Goal: Task Accomplishment & Management: Complete application form

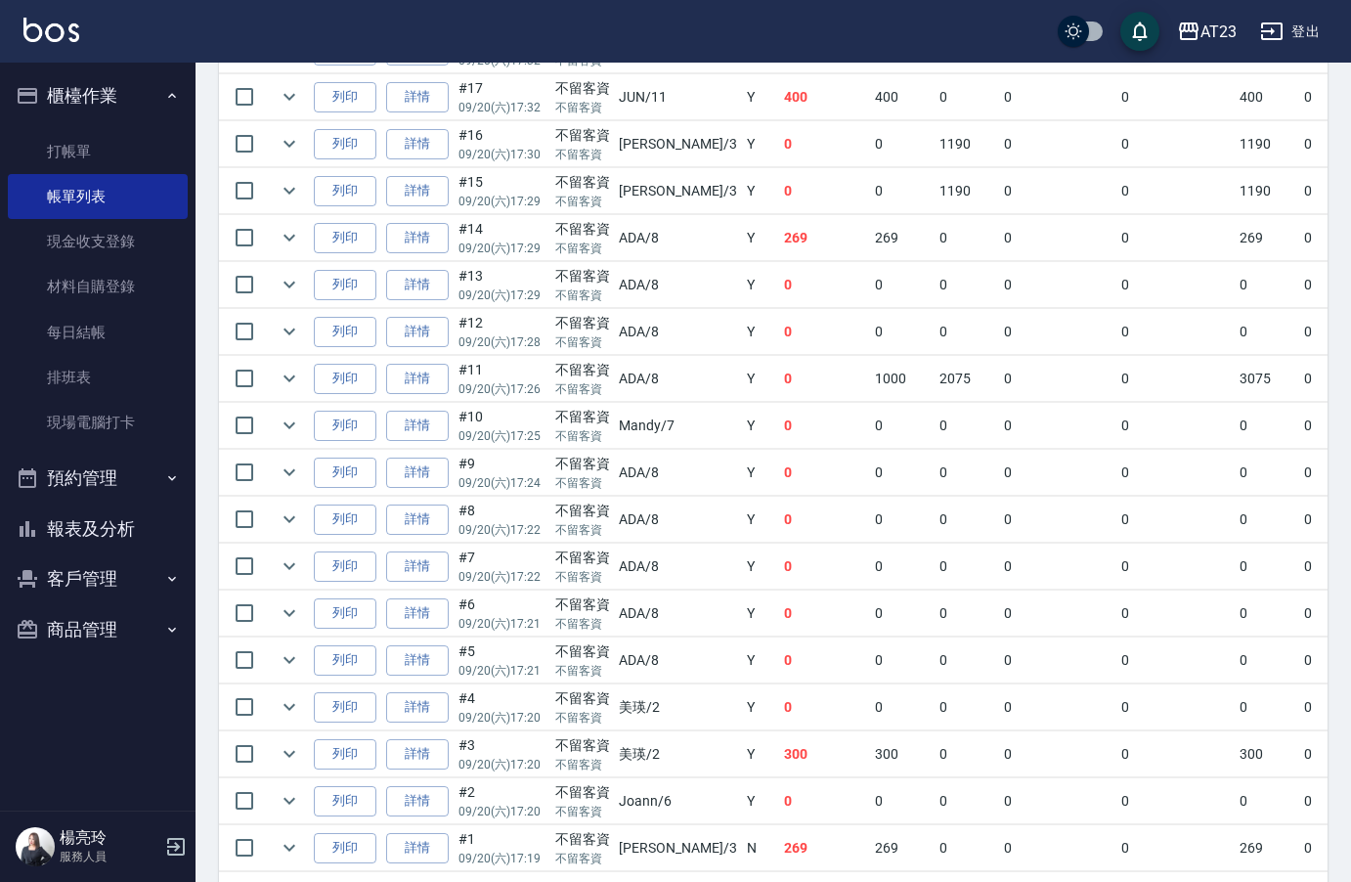
scroll to position [1271, 0]
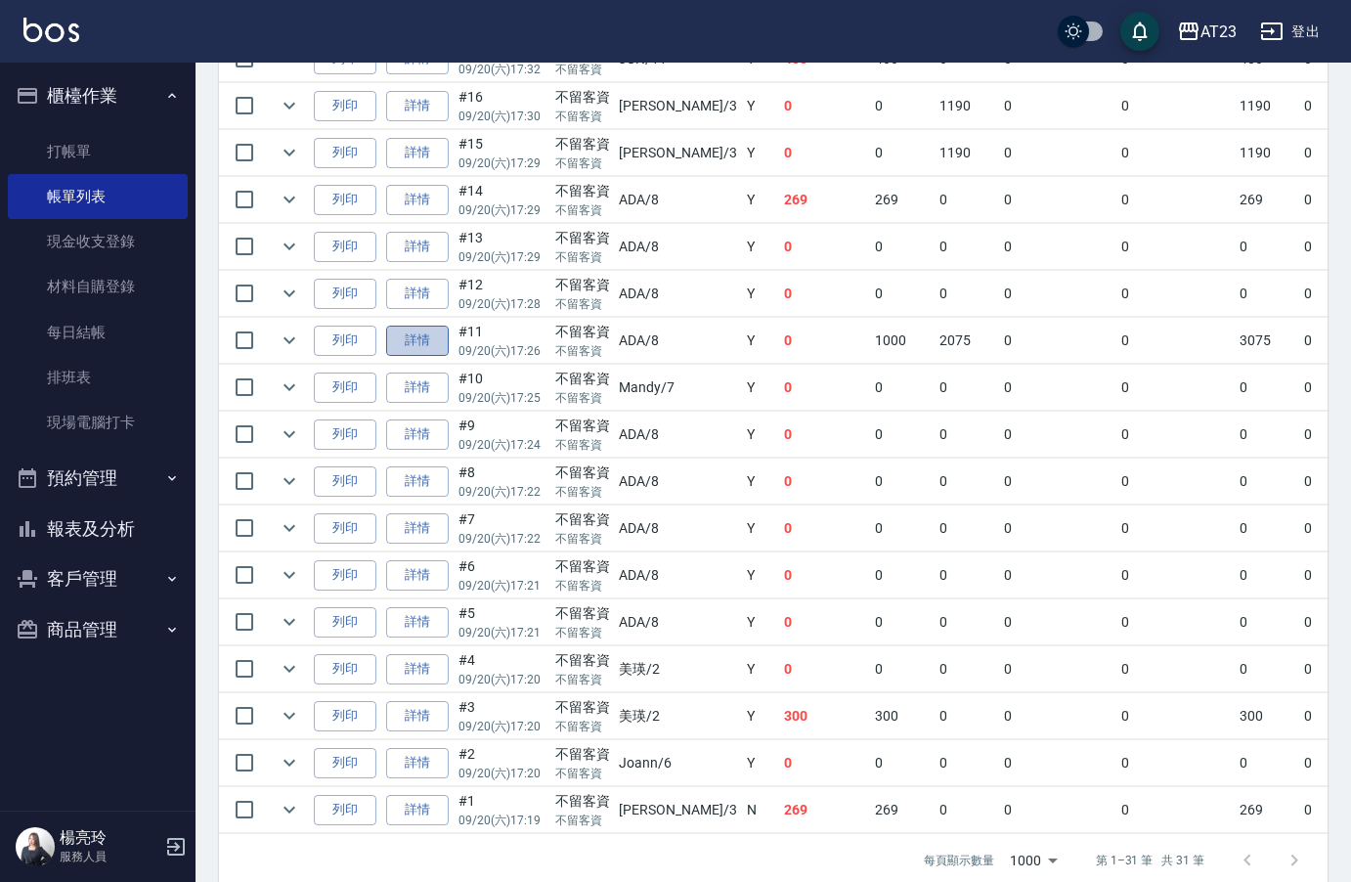
click at [428, 351] on link "詳情" at bounding box center [417, 340] width 63 height 30
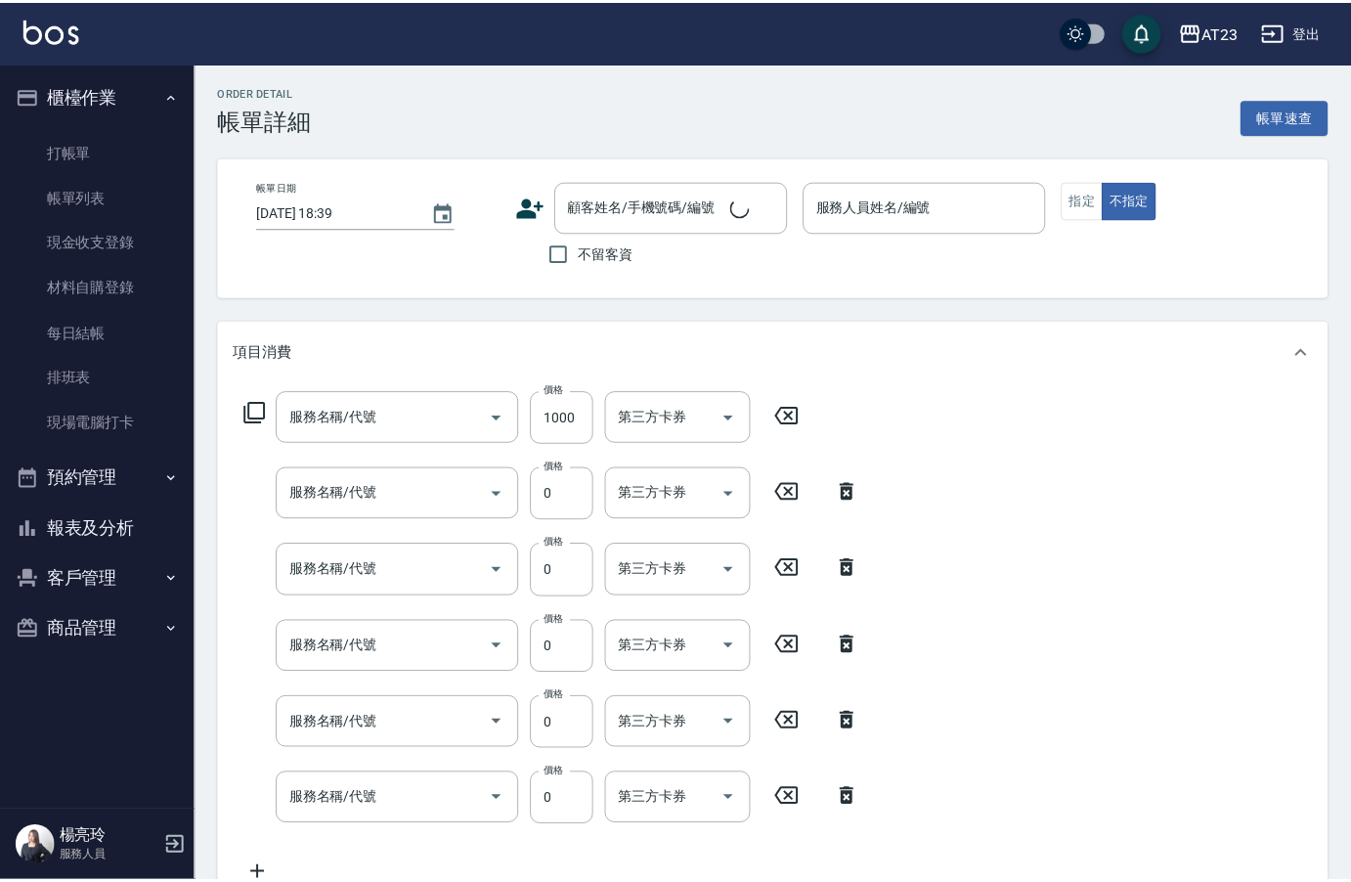
scroll to position [434, 0]
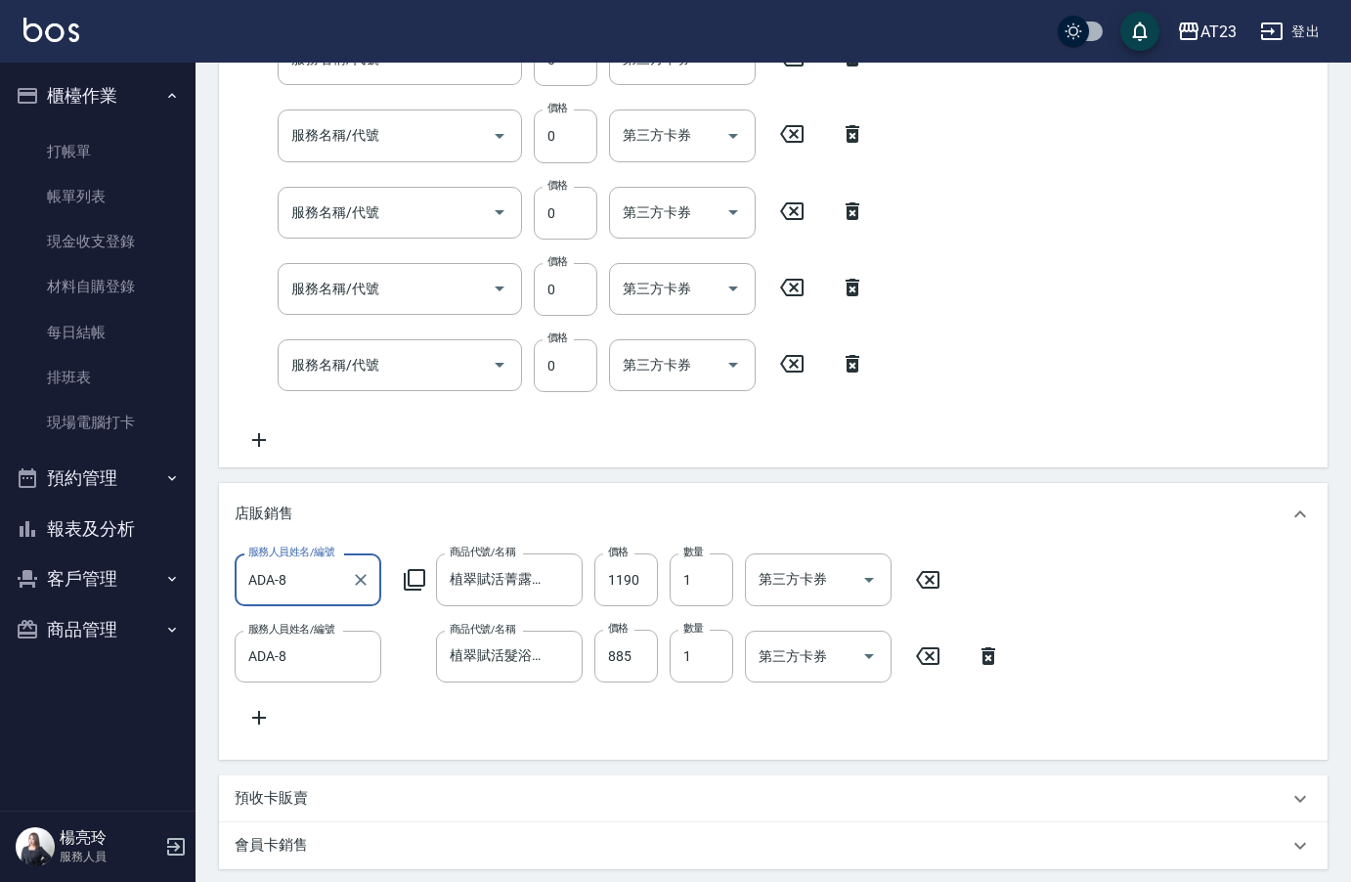
type input "[DATE] 17:26"
checkbox input "true"
type input "ADA-8"
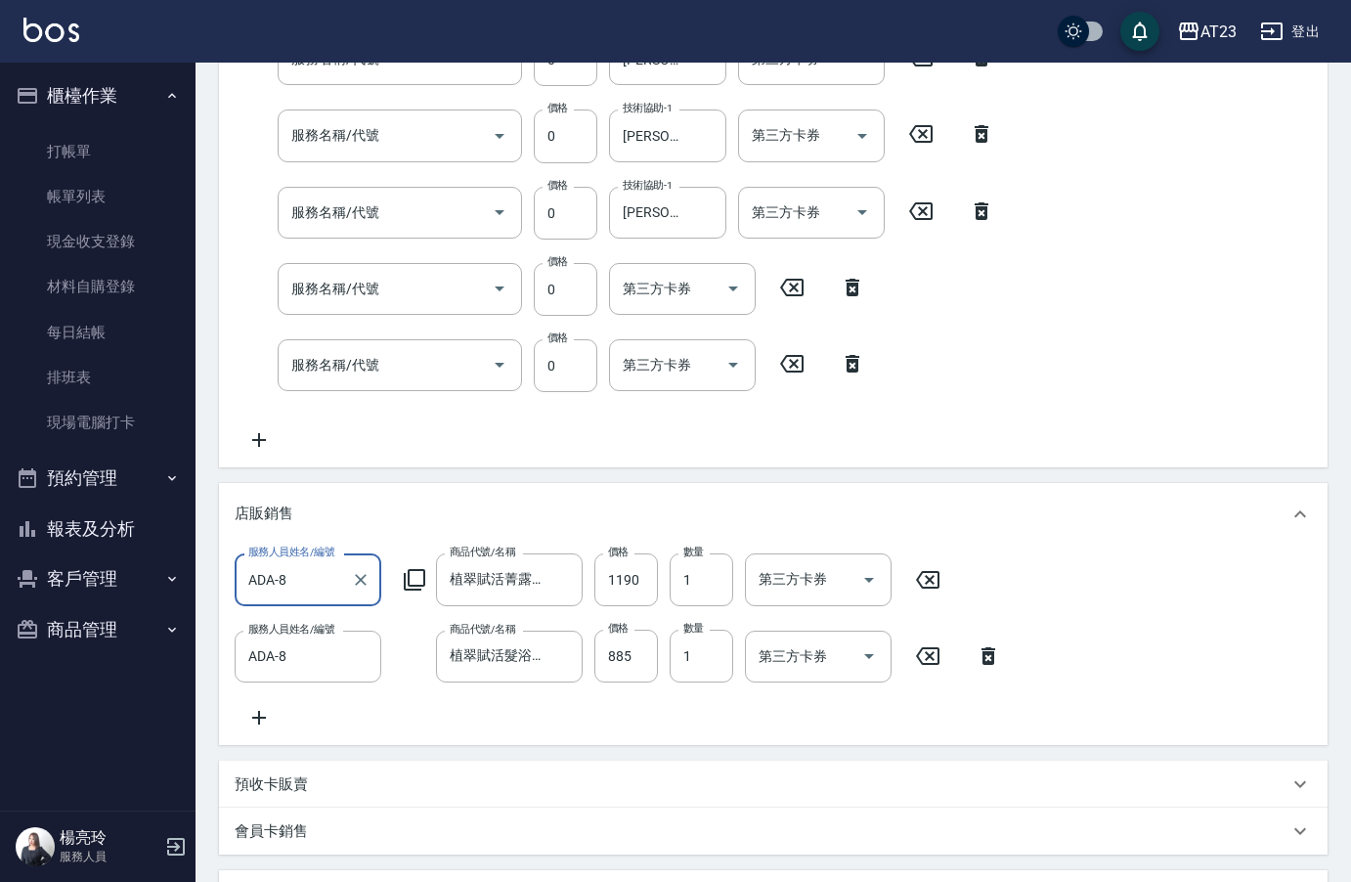
scroll to position [0, 0]
type input "燙髮(401)"
type input "互助60(706)"
type input "互助50(705)"
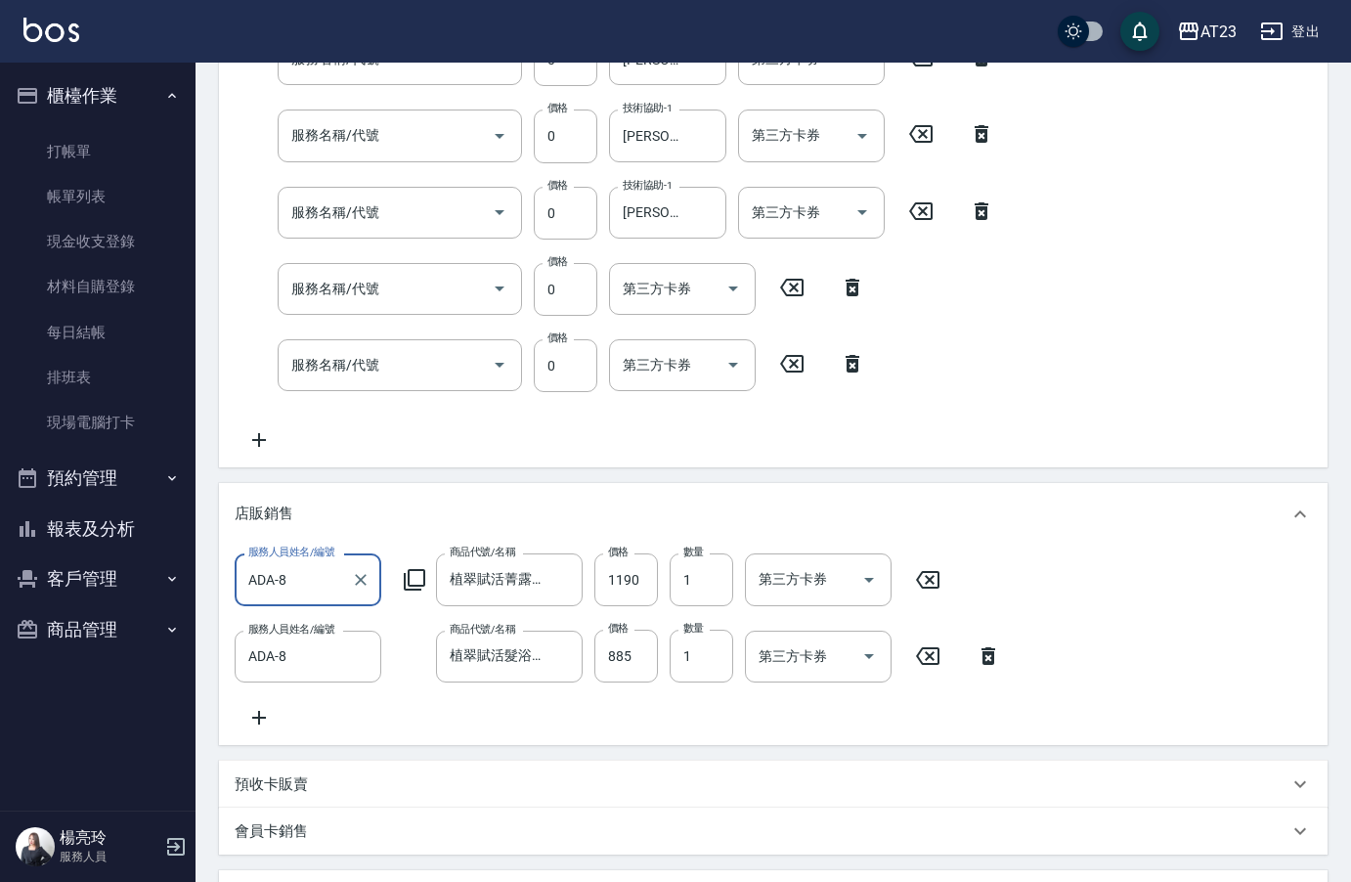
type input "蘆薈卡(913)"
type input "頭皮卡使用(905)"
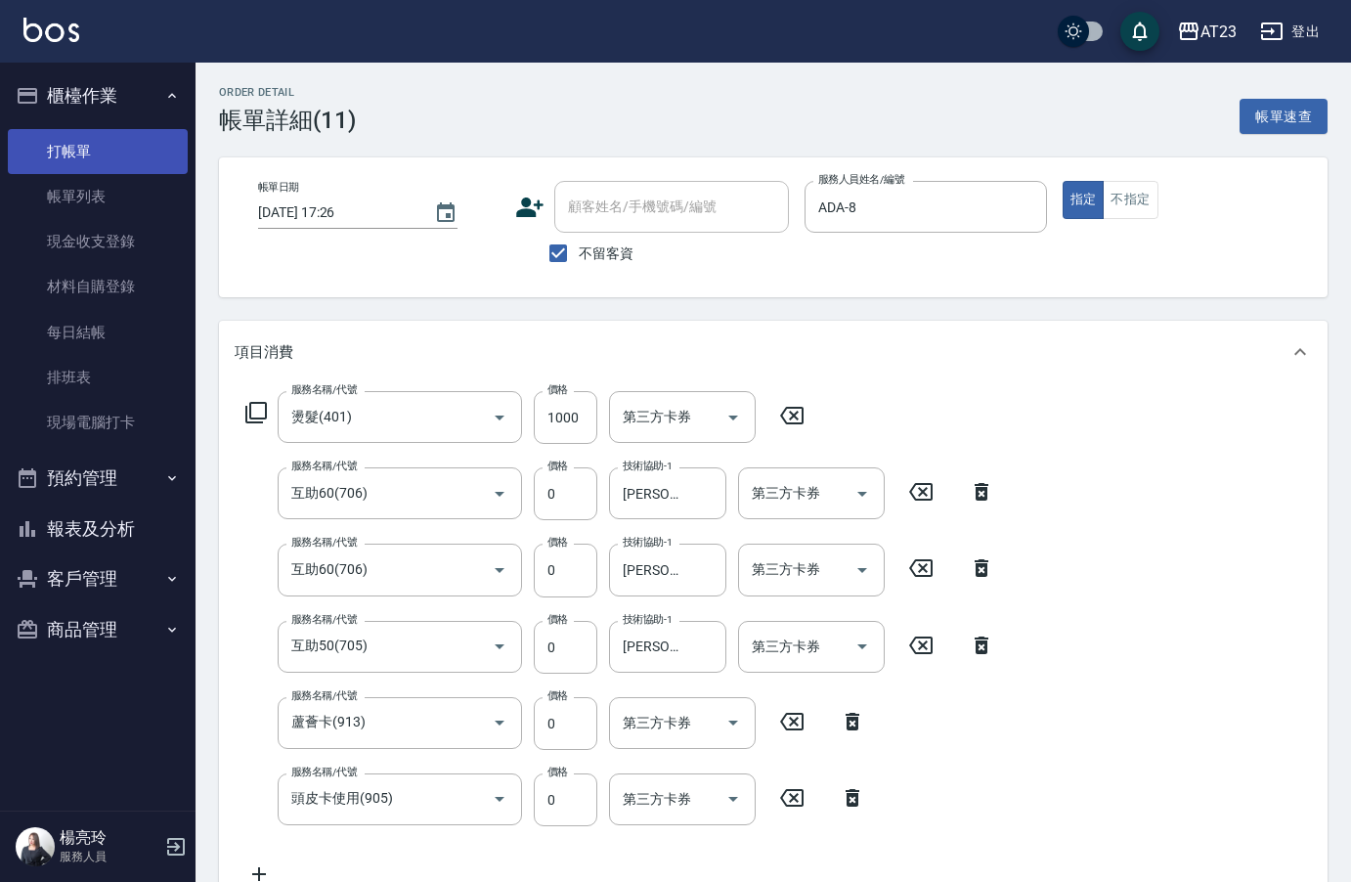
click at [98, 150] on link "打帳單" at bounding box center [98, 151] width 180 height 45
